Goal: Transaction & Acquisition: Purchase product/service

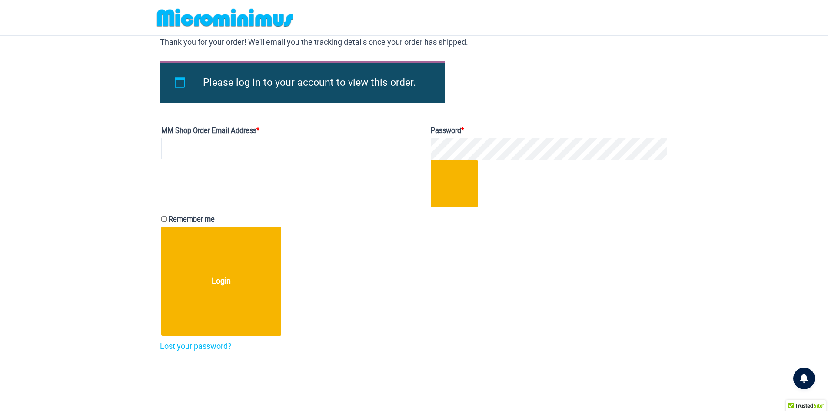
drag, startPoint x: 0, startPoint y: 0, endPoint x: 221, endPoint y: 19, distance: 221.5
click at [221, 19] on img at bounding box center [224, 18] width 143 height 20
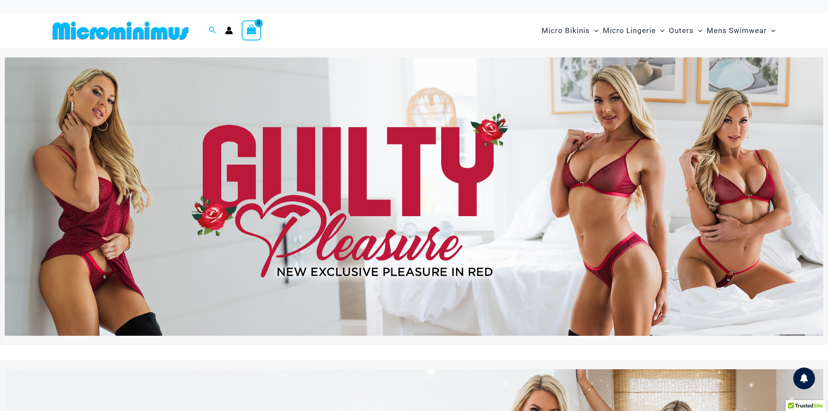
click at [386, 164] on img at bounding box center [414, 196] width 818 height 278
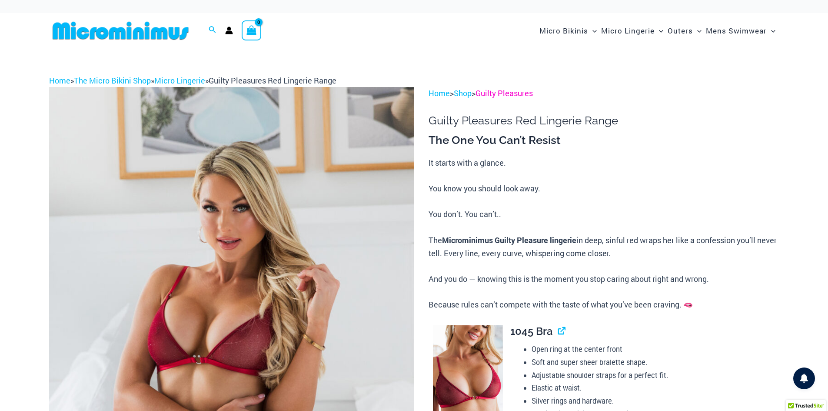
click at [515, 95] on link "Guilty Pleasures" at bounding box center [503, 93] width 57 height 10
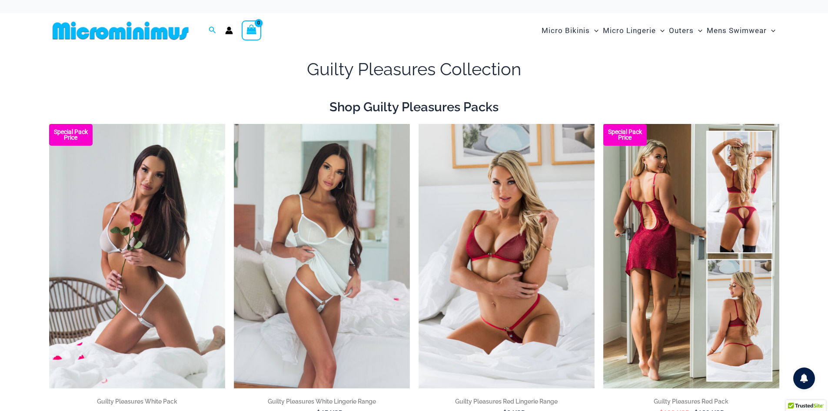
click at [681, 342] on img at bounding box center [691, 256] width 176 height 264
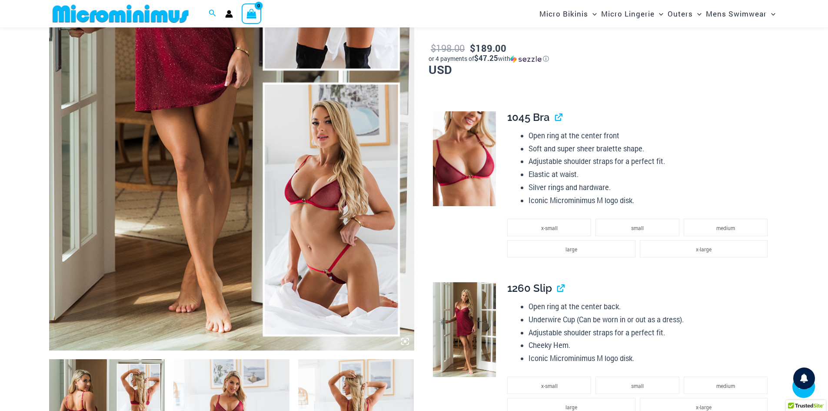
scroll to position [297, 0]
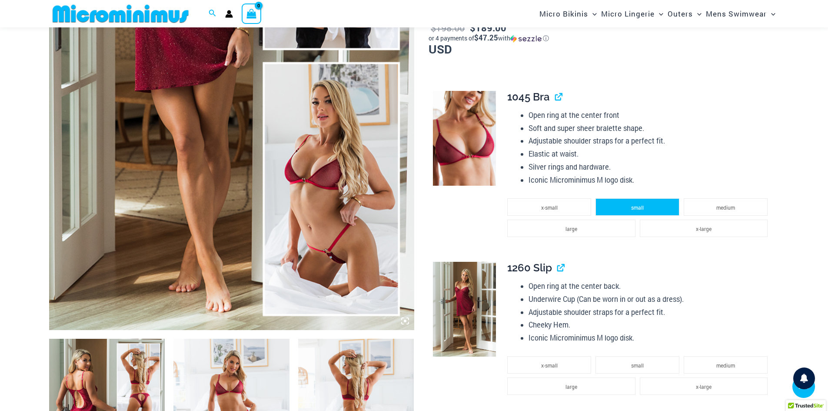
click at [643, 205] on span "small" at bounding box center [637, 207] width 13 height 7
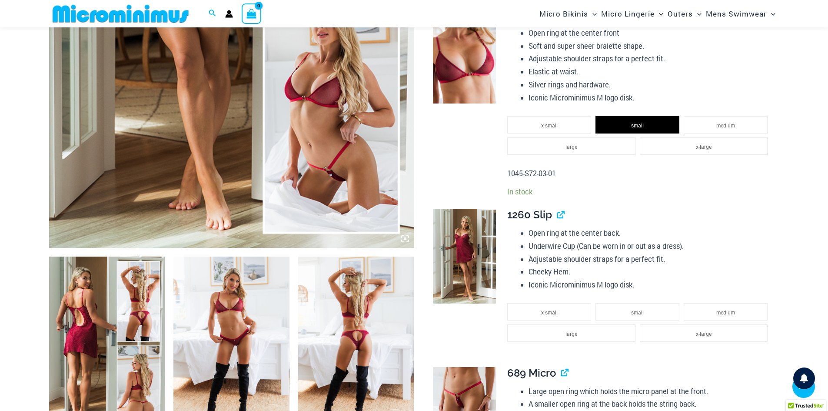
scroll to position [427, 0]
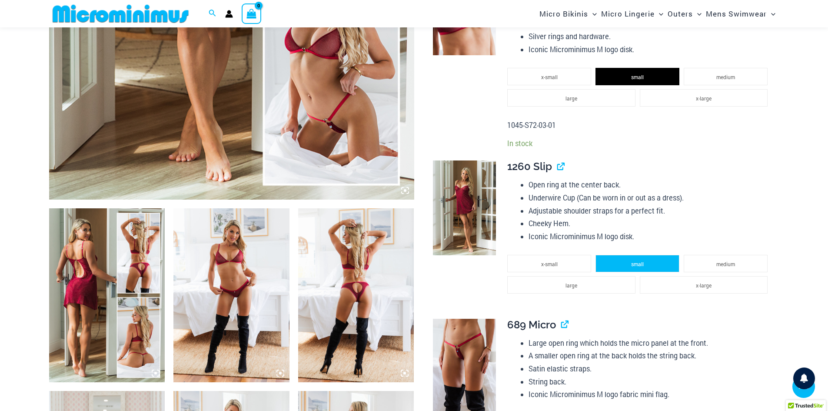
click at [642, 260] on span "small" at bounding box center [637, 263] width 13 height 7
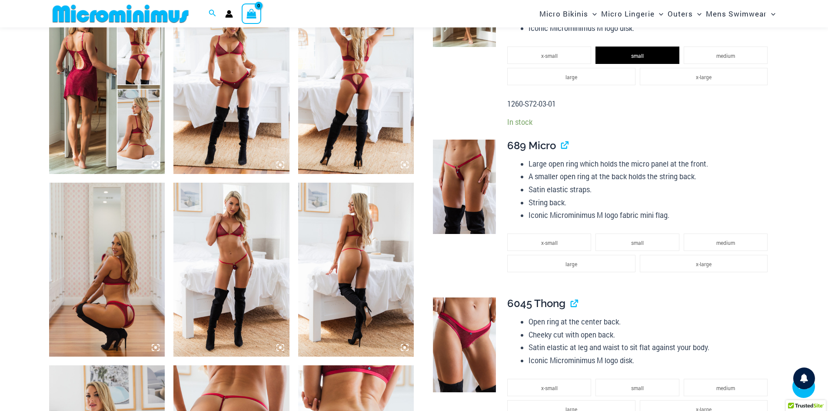
scroll to position [688, 0]
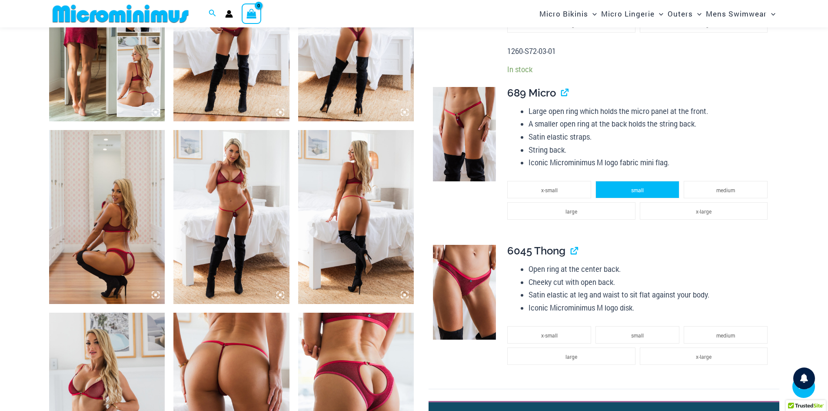
click at [637, 191] on span "small" at bounding box center [637, 189] width 13 height 7
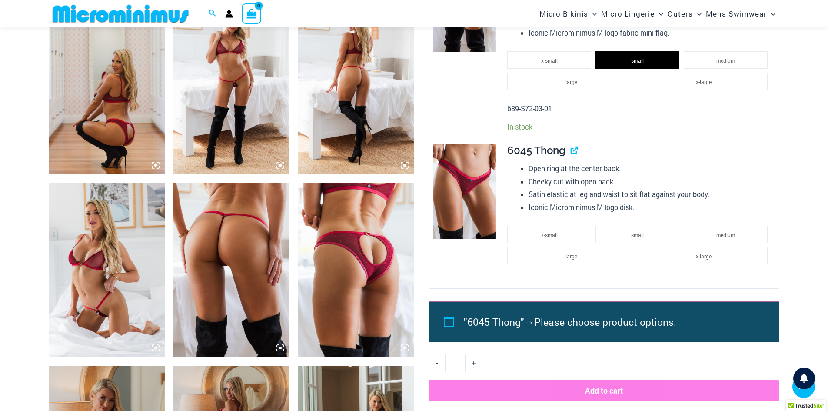
scroll to position [818, 0]
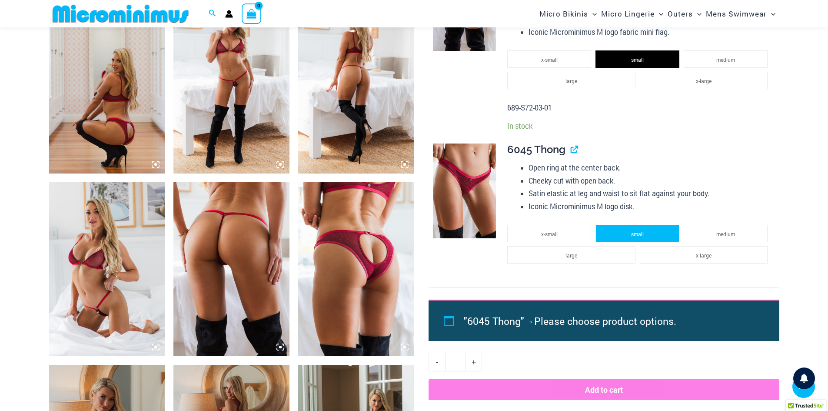
click at [643, 230] on span "small" at bounding box center [637, 233] width 13 height 7
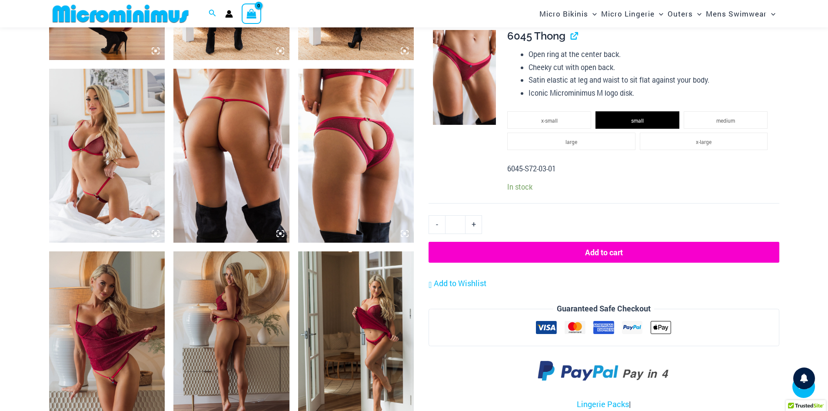
scroll to position [948, 0]
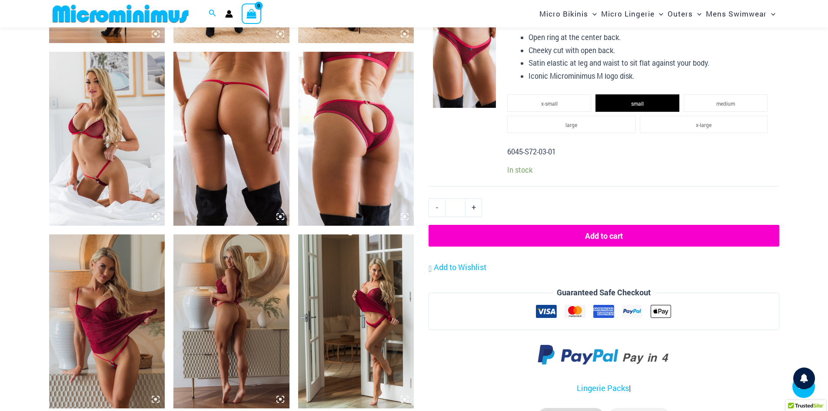
click at [609, 236] on button "Add to cart" at bounding box center [603, 236] width 350 height 22
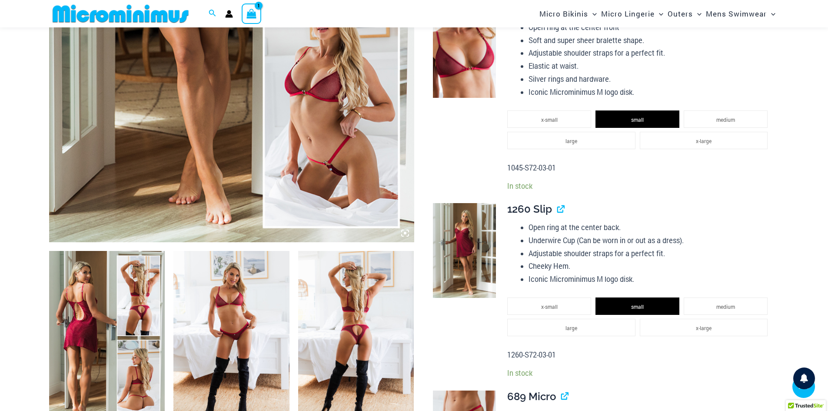
scroll to position [384, 0]
click at [553, 306] on span "x-small" at bounding box center [549, 306] width 17 height 7
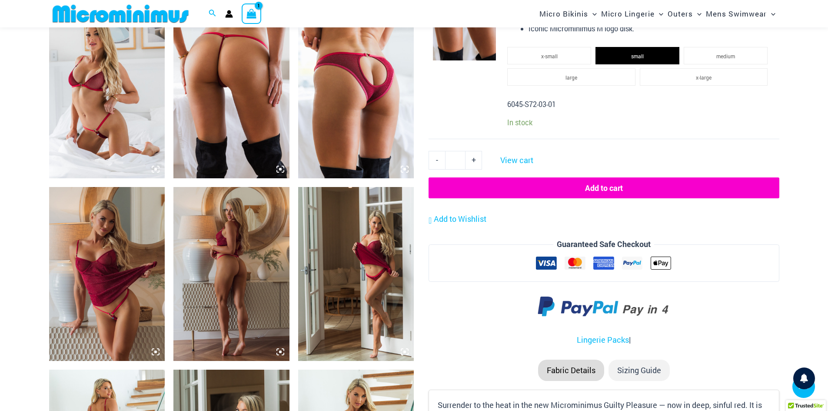
scroll to position [1036, 0]
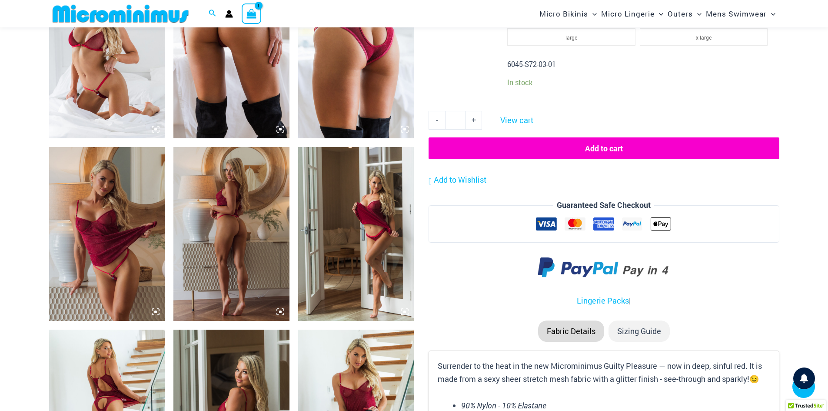
click at [603, 145] on button "Add to cart" at bounding box center [603, 148] width 350 height 22
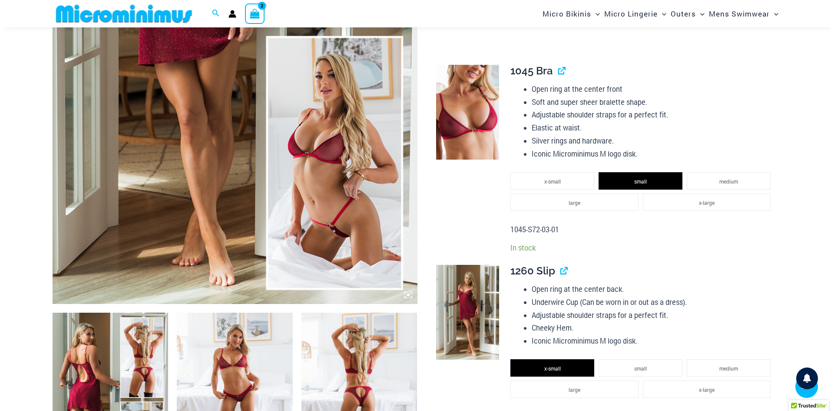
scroll to position [36, 0]
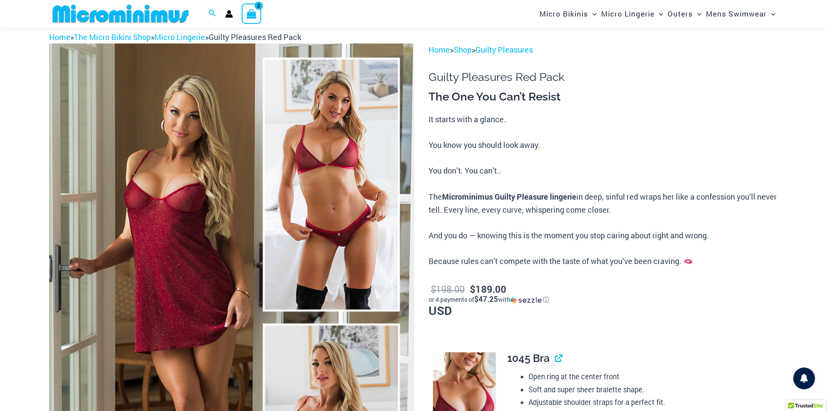
click at [247, 13] on icon "View Shopping Cart, 2 items" at bounding box center [251, 14] width 10 height 10
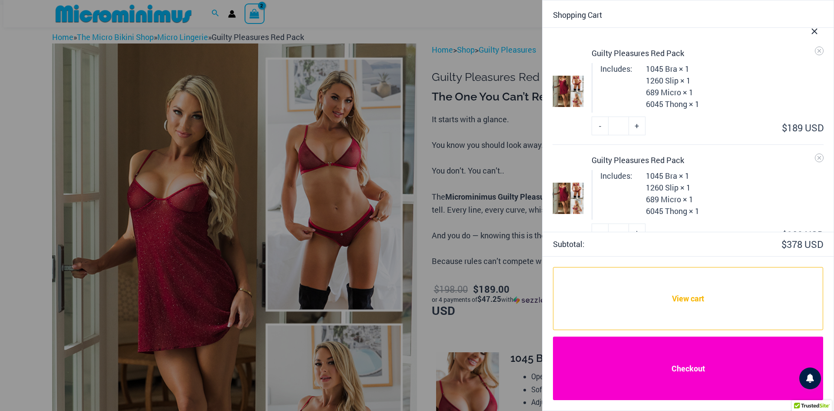
click at [687, 366] on link "Checkout" at bounding box center [688, 367] width 270 height 63
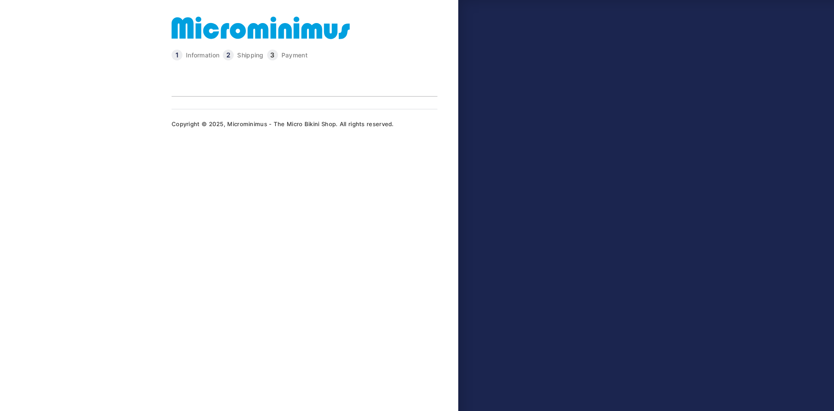
select select "**"
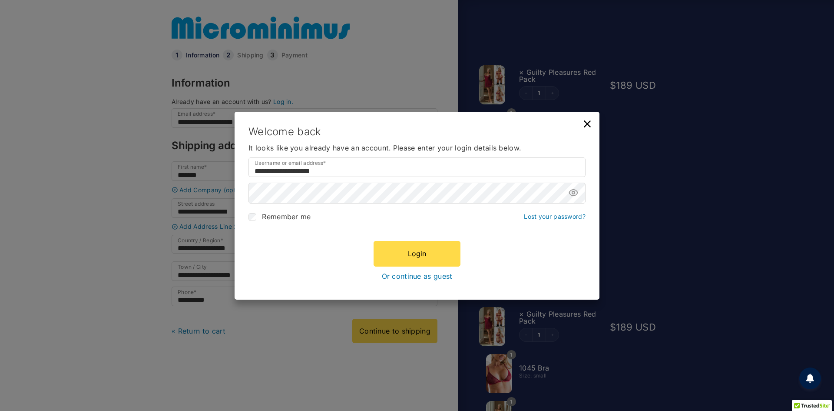
click at [426, 276] on link "Or continue as guest" at bounding box center [417, 276] width 71 height 8
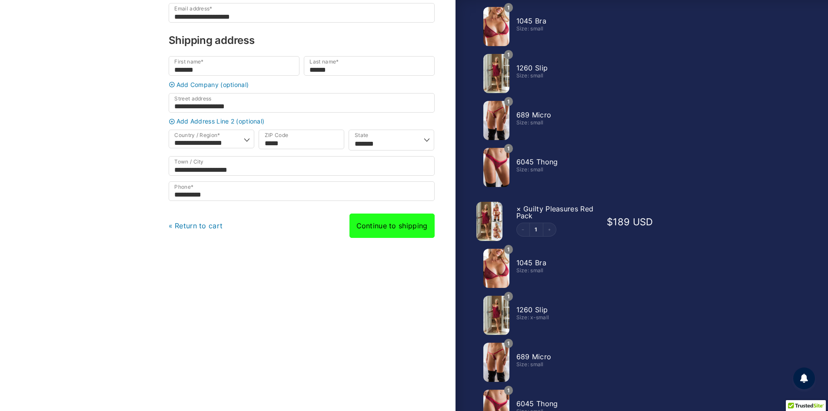
scroll to position [130, 0]
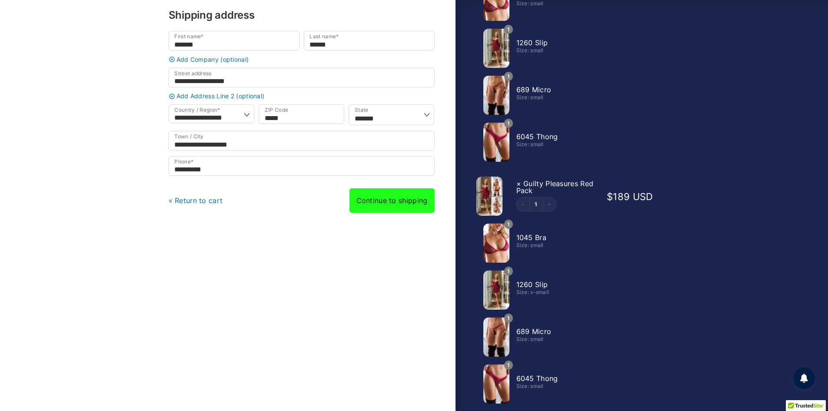
click at [398, 207] on link "Continue to shipping" at bounding box center [391, 200] width 85 height 24
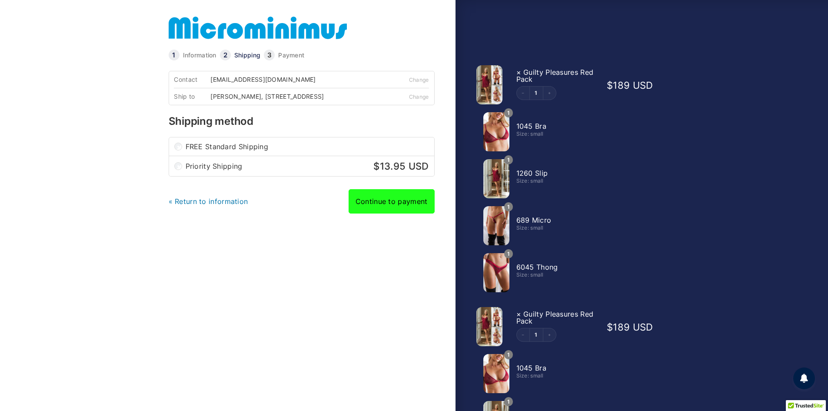
click at [395, 207] on link "Continue to payment" at bounding box center [391, 201] width 86 height 24
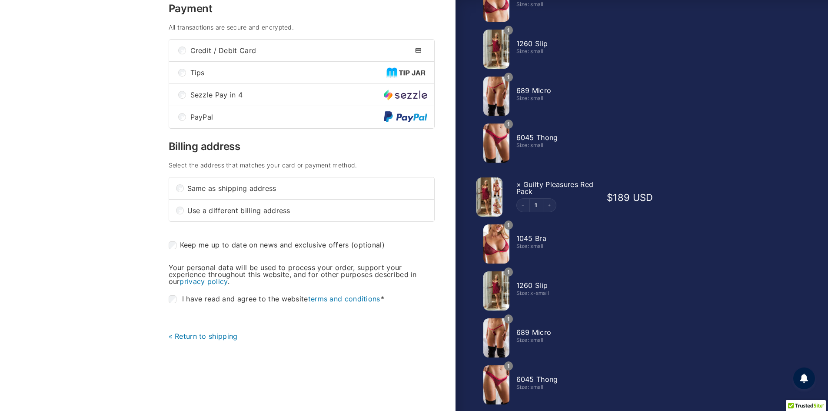
scroll to position [130, 0]
